Goal: Information Seeking & Learning: Learn about a topic

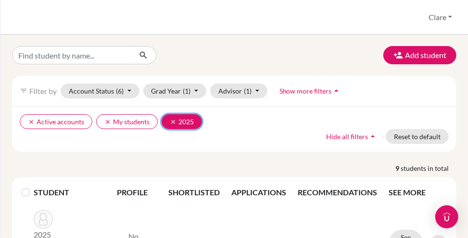
click at [170, 121] on icon "clear" at bounding box center [173, 122] width 7 height 7
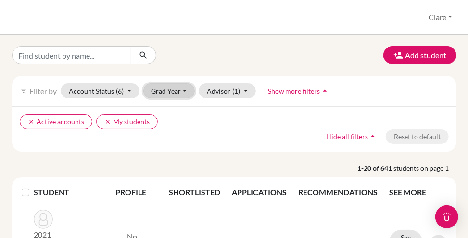
click at [175, 92] on button "Grad Year" at bounding box center [169, 91] width 52 height 15
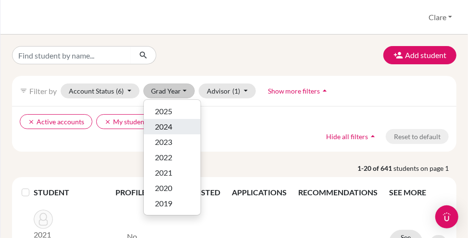
click at [173, 128] on div "2024" at bounding box center [172, 127] width 34 height 12
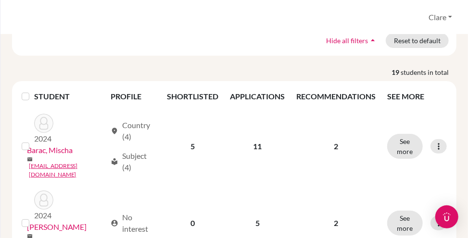
scroll to position [144, 0]
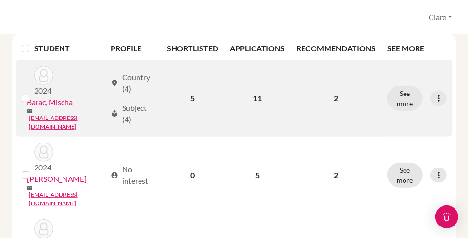
click at [65, 103] on link "Barac, Mischa" at bounding box center [50, 103] width 46 height 12
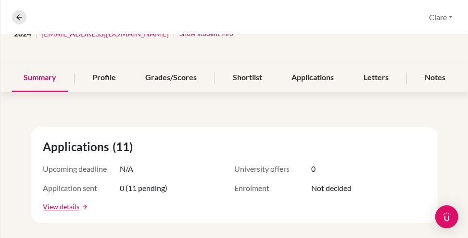
scroll to position [96, 0]
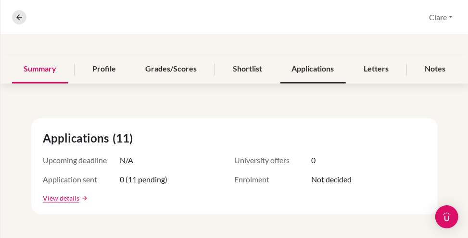
click at [300, 65] on div "Applications" at bounding box center [312, 69] width 65 height 28
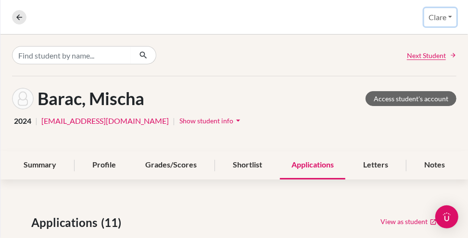
click at [442, 16] on button "Clare" at bounding box center [440, 17] width 32 height 18
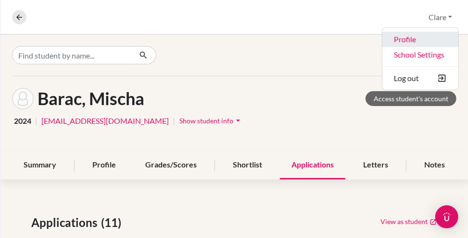
click at [401, 37] on link "Profile" at bounding box center [420, 39] width 76 height 15
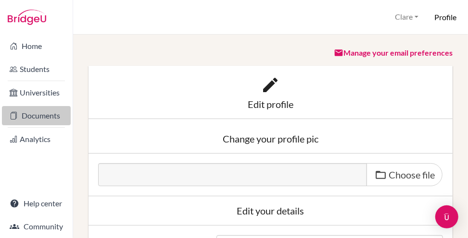
scroll to position [7, 0]
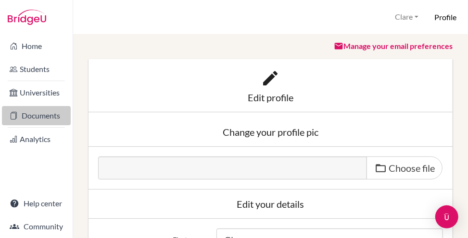
click at [46, 113] on link "Documents" at bounding box center [36, 115] width 69 height 19
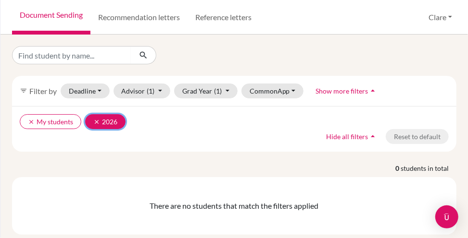
click at [94, 122] on icon "clear" at bounding box center [96, 122] width 7 height 7
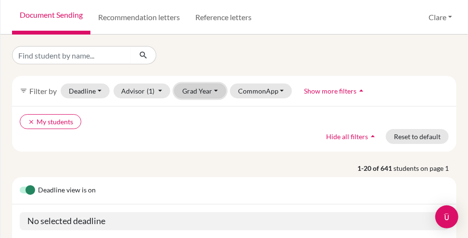
click at [186, 92] on button "Grad Year" at bounding box center [200, 91] width 52 height 15
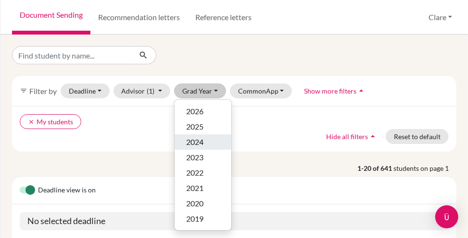
click at [195, 141] on span "2024" at bounding box center [194, 143] width 17 height 12
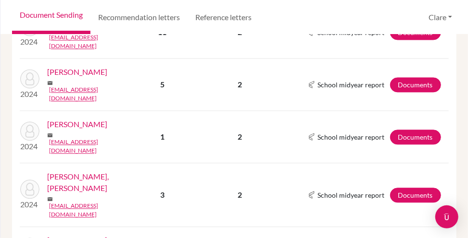
scroll to position [865, 0]
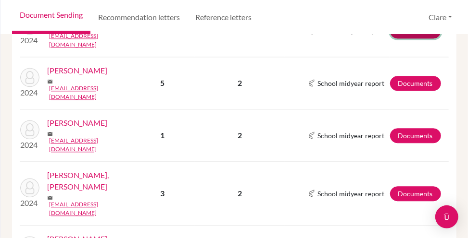
click at [409, 38] on link "Documents" at bounding box center [415, 31] width 51 height 15
